Goal: Information Seeking & Learning: Check status

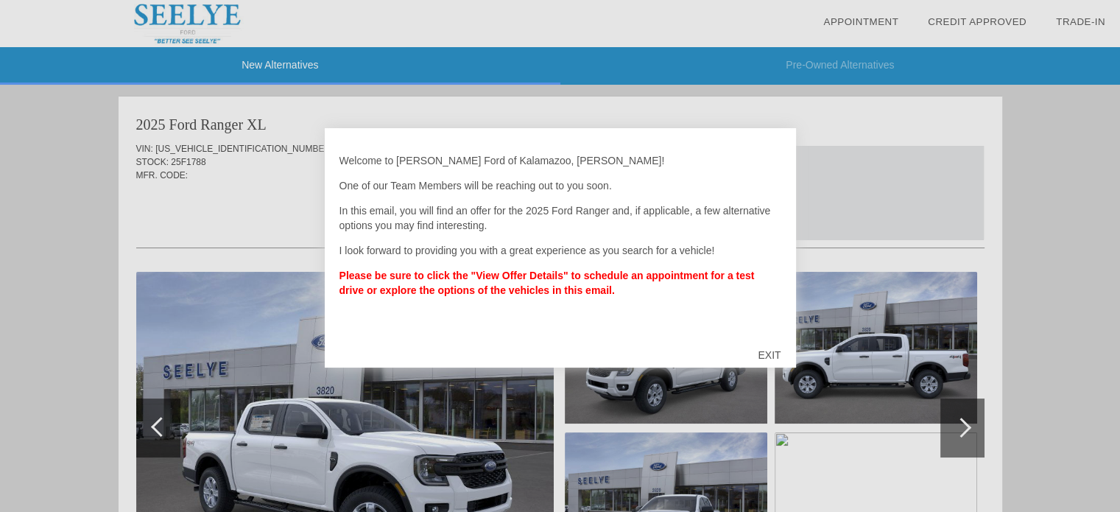
click at [766, 353] on div "EXIT" at bounding box center [769, 355] width 52 height 44
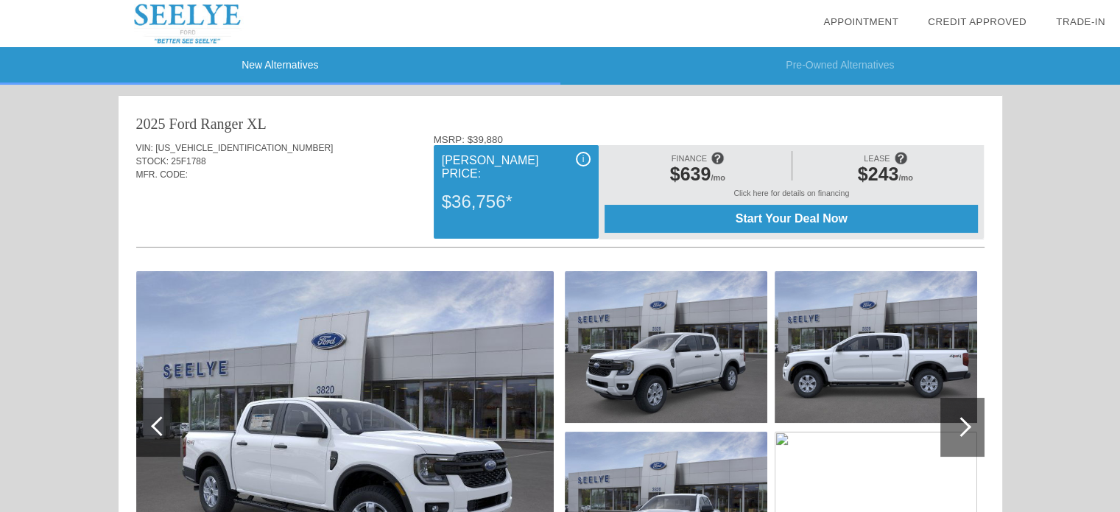
click at [963, 430] on div at bounding box center [961, 427] width 20 height 20
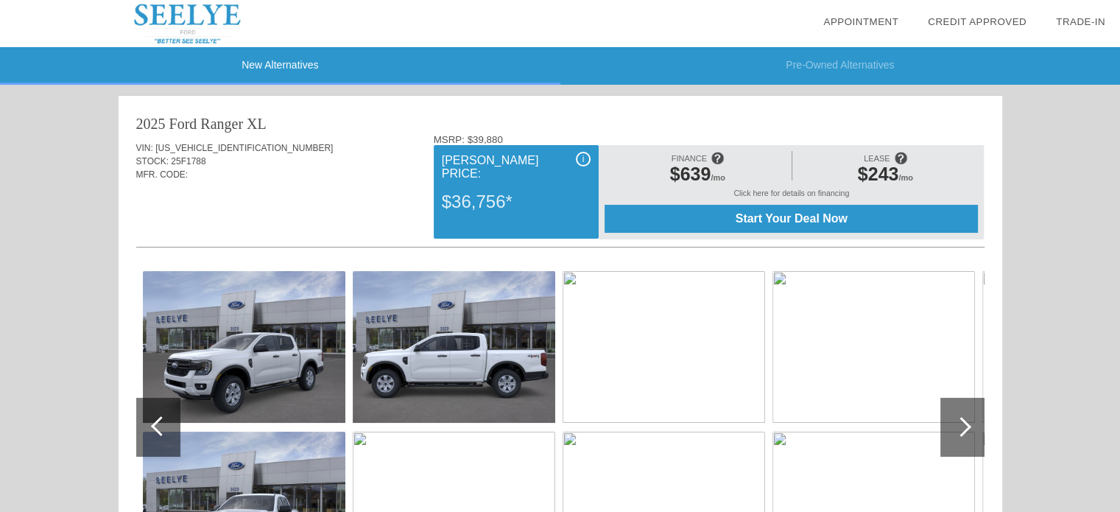
click at [963, 430] on div at bounding box center [961, 427] width 20 height 20
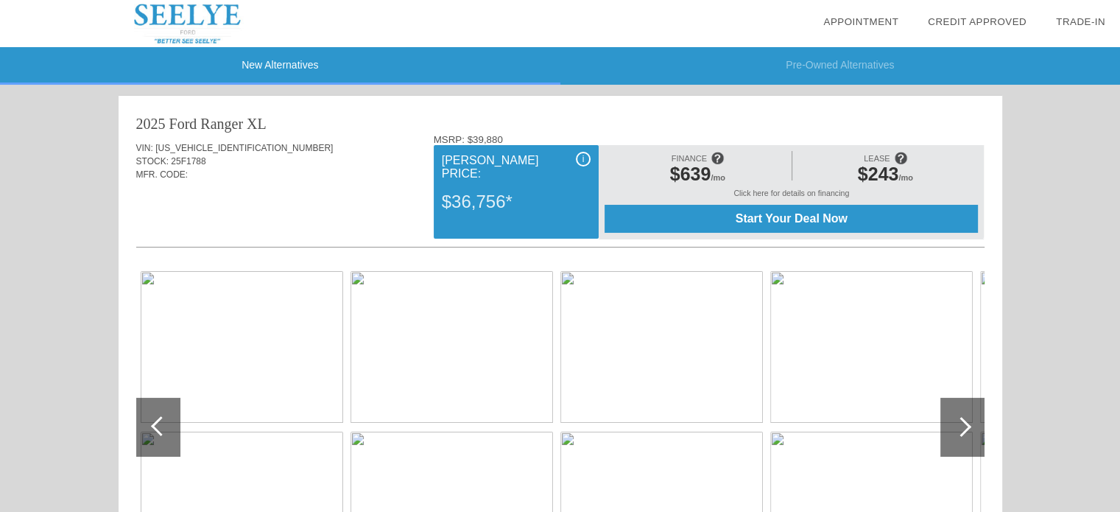
click at [963, 430] on div at bounding box center [961, 427] width 20 height 20
click at [153, 438] on div at bounding box center [158, 427] width 44 height 59
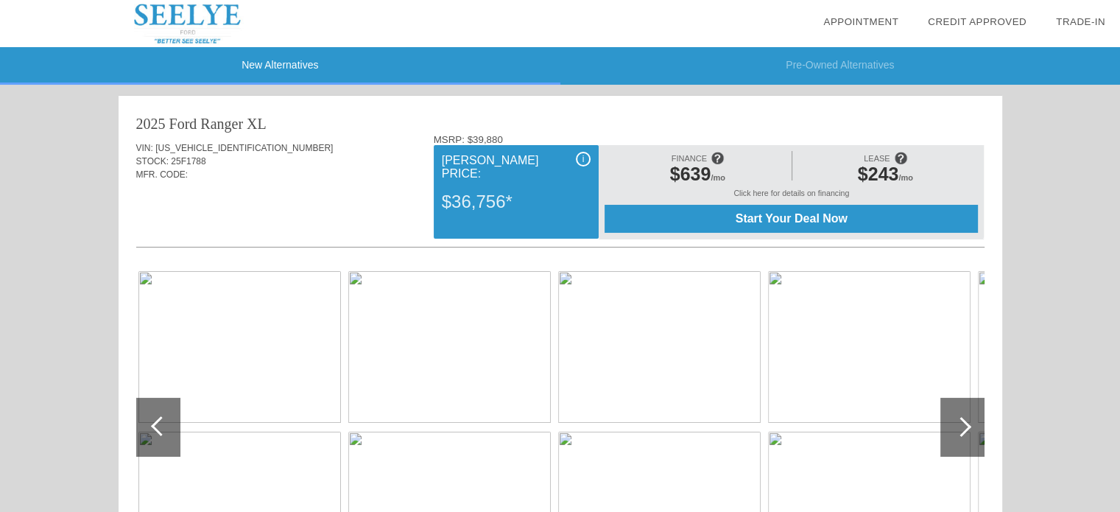
click at [153, 438] on div at bounding box center [158, 427] width 44 height 59
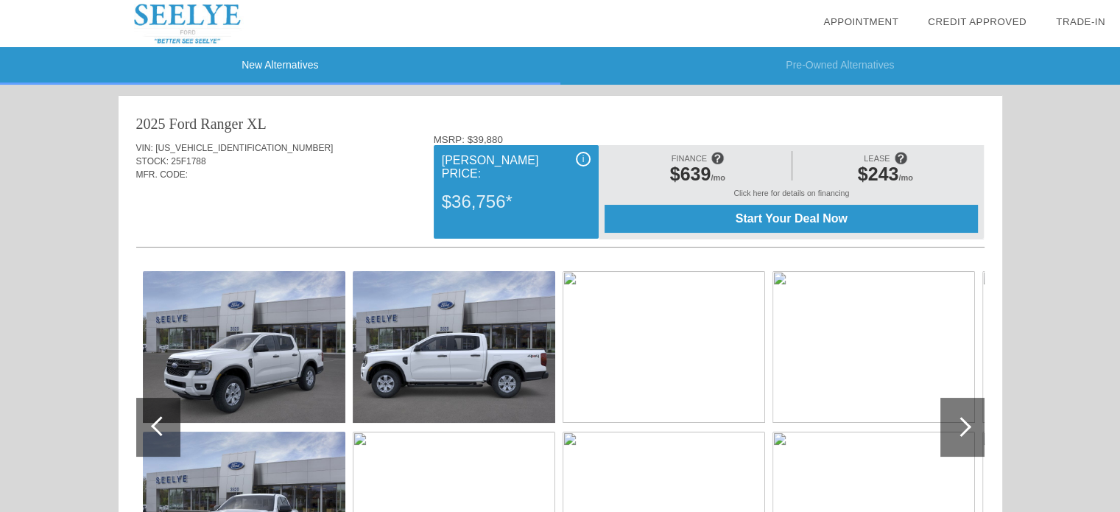
click at [153, 438] on div at bounding box center [158, 427] width 44 height 59
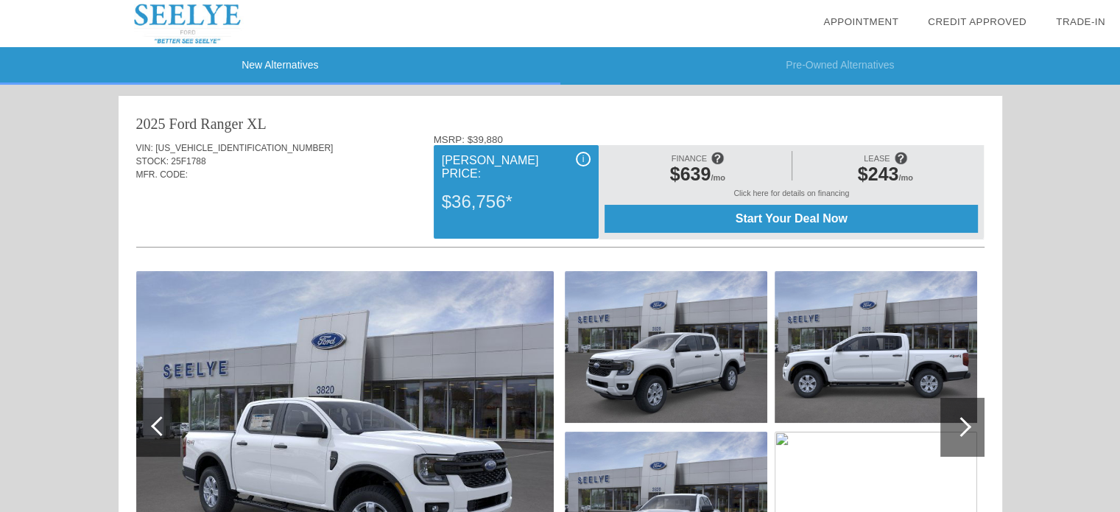
click at [350, 424] on img at bounding box center [345, 427] width 418 height 312
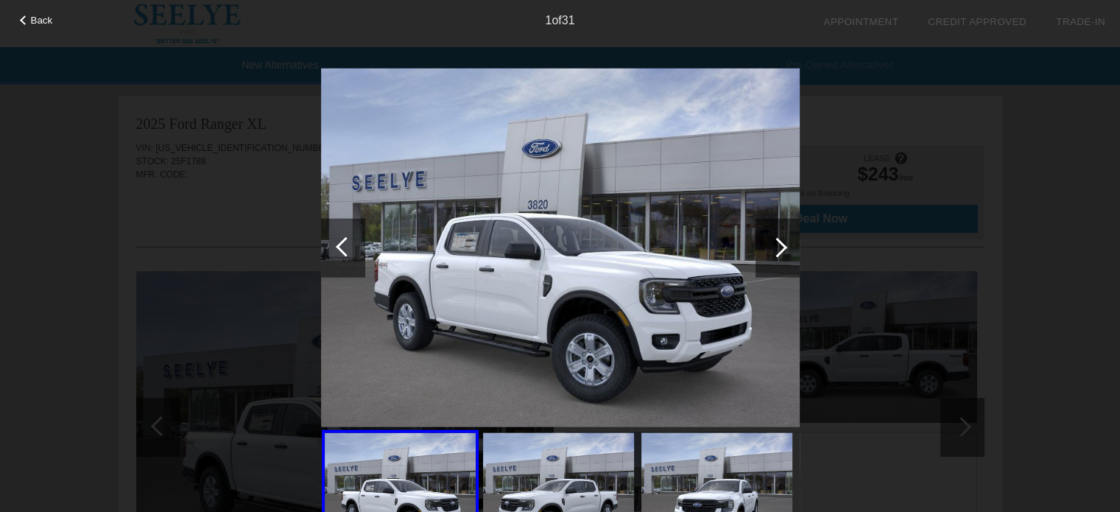
click at [785, 257] on div at bounding box center [777, 247] width 20 height 20
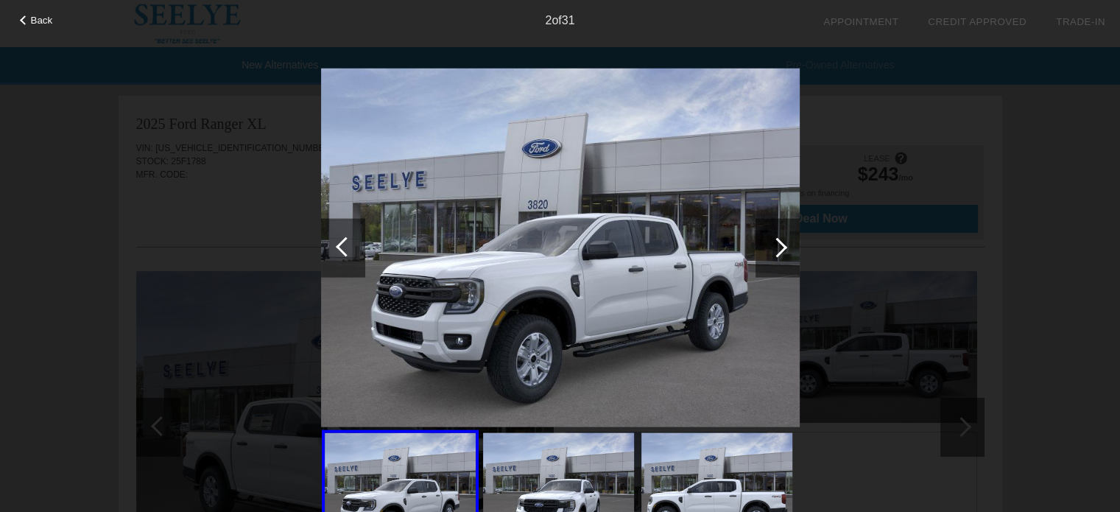
click at [785, 257] on div at bounding box center [777, 247] width 20 height 20
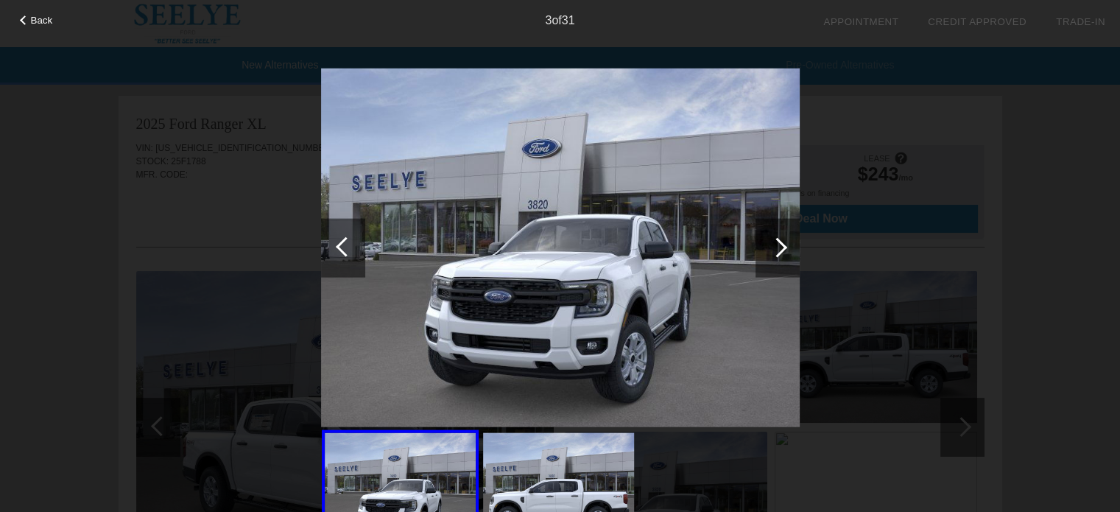
click at [785, 257] on div at bounding box center [777, 247] width 20 height 20
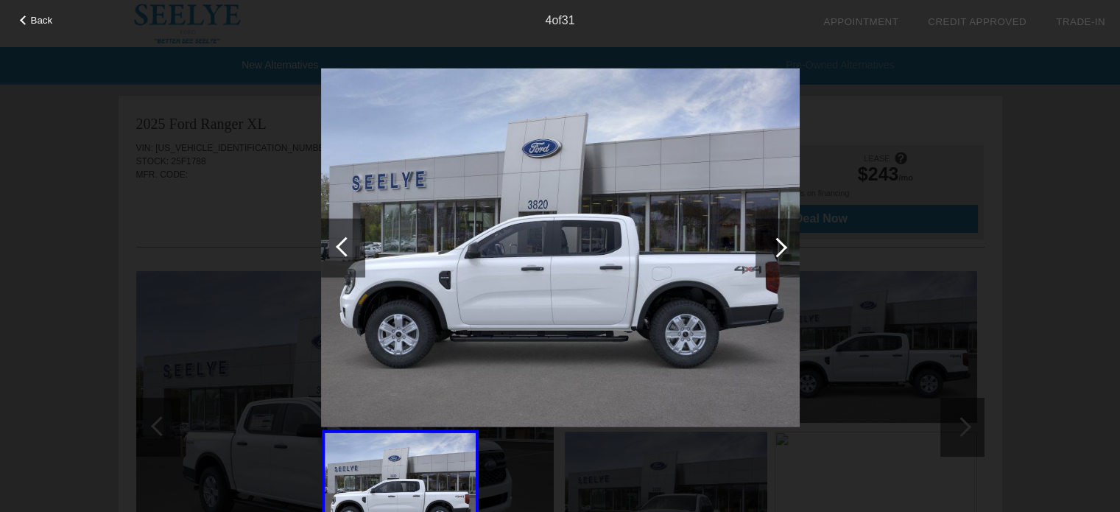
click at [785, 257] on div at bounding box center [777, 247] width 20 height 20
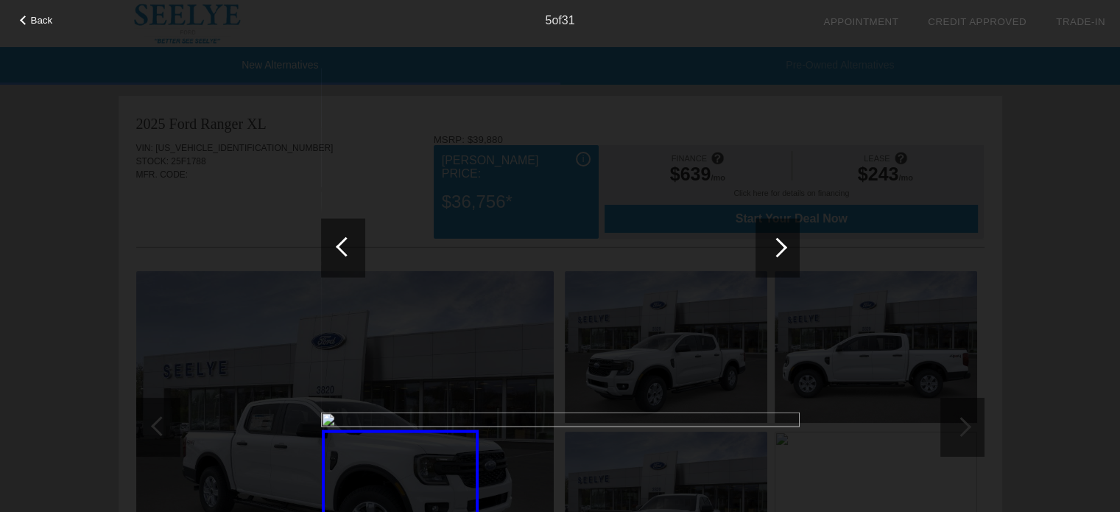
click at [785, 257] on div at bounding box center [777, 247] width 20 height 20
click at [34, 17] on span "Back" at bounding box center [42, 20] width 22 height 11
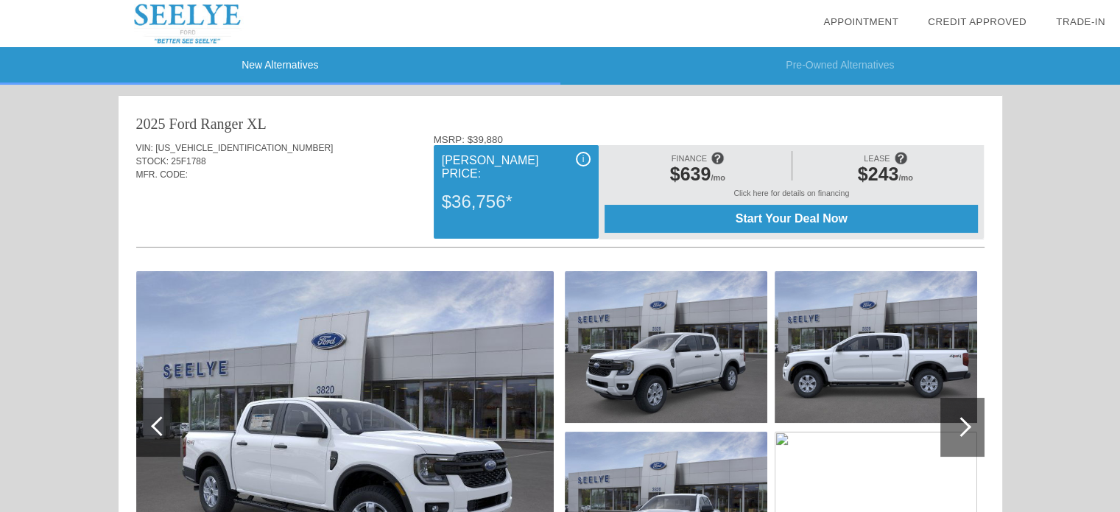
click at [197, 13] on img at bounding box center [203, 23] width 406 height 47
drag, startPoint x: 171, startPoint y: 158, endPoint x: 219, endPoint y: 163, distance: 48.1
click at [219, 163] on div "STOCK: 25F1788" at bounding box center [560, 161] width 848 height 13
copy span "25F1788"
